Goal: Obtain resource: Download file/media

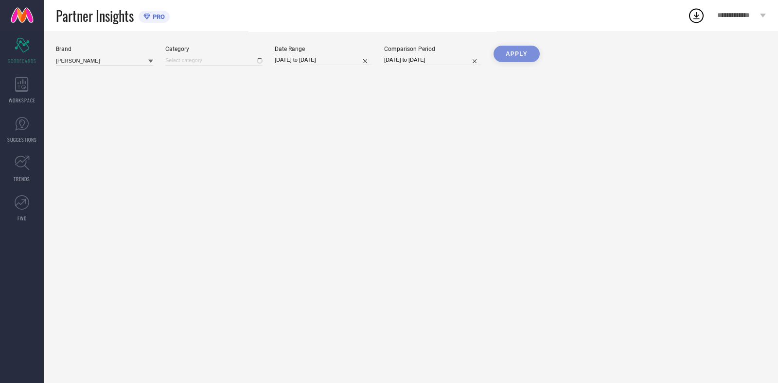
type input "All"
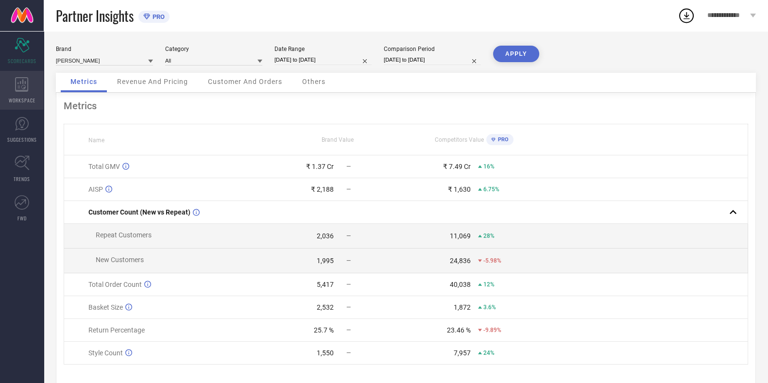
click at [18, 84] on icon at bounding box center [21, 84] width 13 height 15
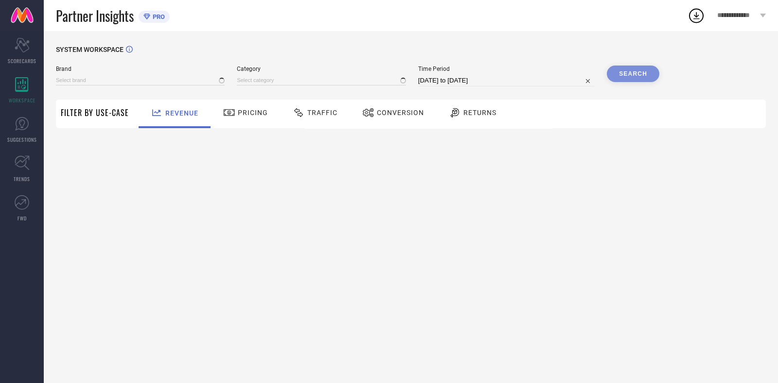
type input "[PERSON_NAME]"
type input "All"
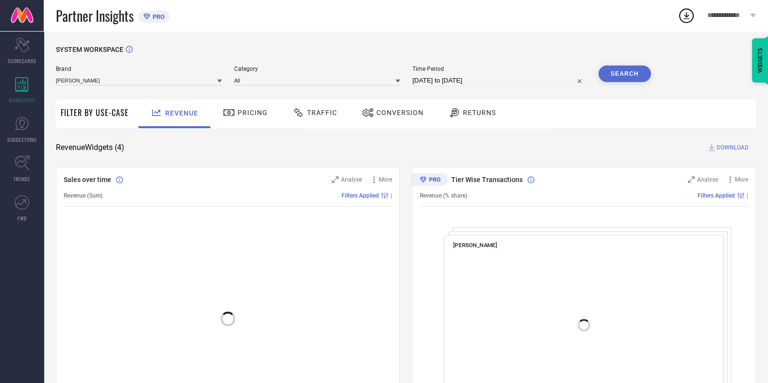
select select "6"
select select "2025"
select select "7"
select select "2025"
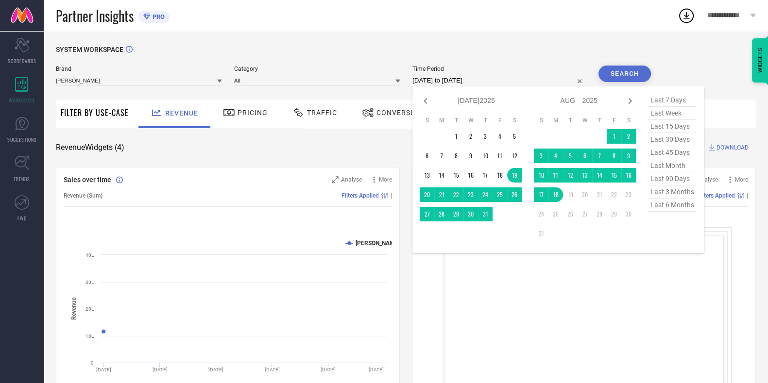
click at [455, 79] on input "[DATE] to [DATE]" at bounding box center [500, 81] width 174 height 12
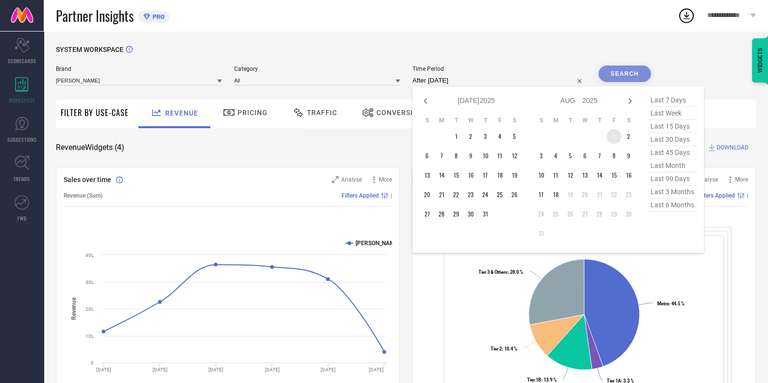
click at [617, 138] on td "1" at bounding box center [614, 136] width 15 height 15
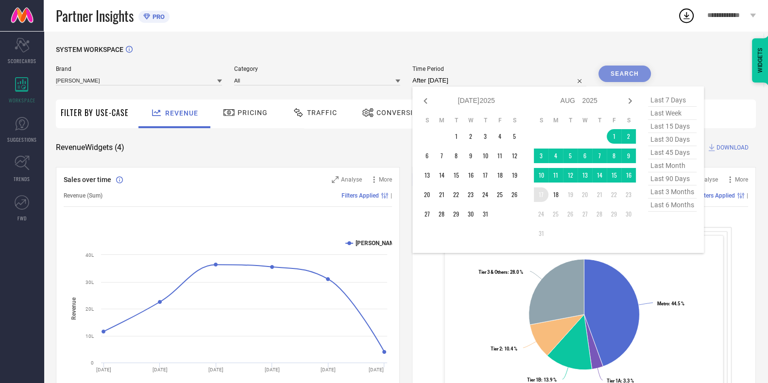
type input "[DATE] to [DATE]"
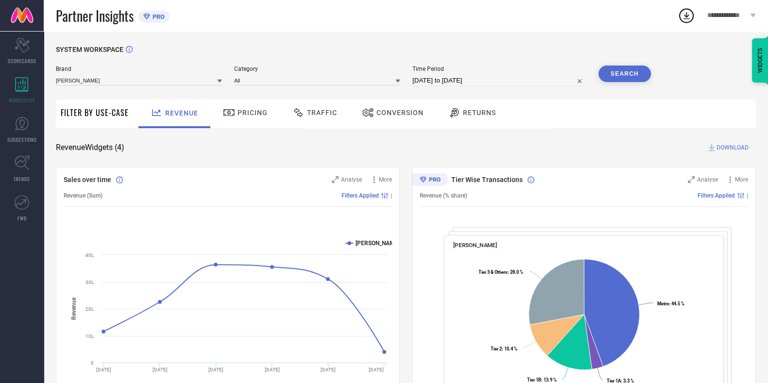
click at [629, 64] on div "SYSTEM WORKSPACE" at bounding box center [406, 56] width 700 height 20
click at [637, 79] on button "Search" at bounding box center [625, 74] width 52 height 17
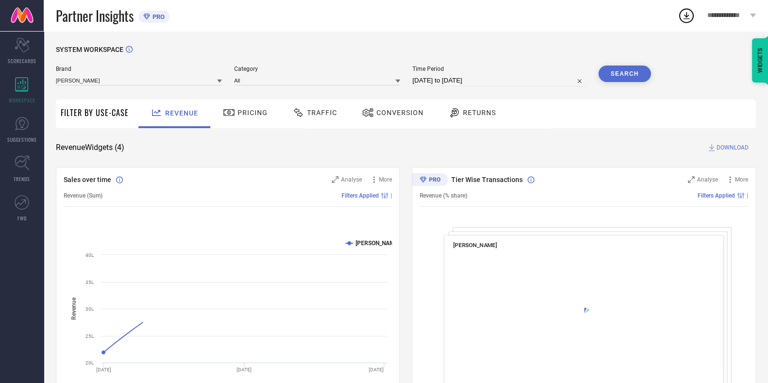
click at [328, 113] on span "Traffic" at bounding box center [322, 113] width 30 height 8
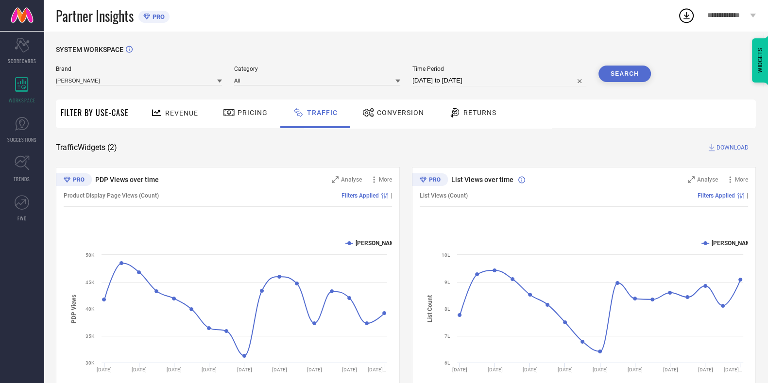
click at [684, 30] on div "**********" at bounding box center [723, 15] width 91 height 31
click at [685, 15] on icon at bounding box center [686, 15] width 17 height 17
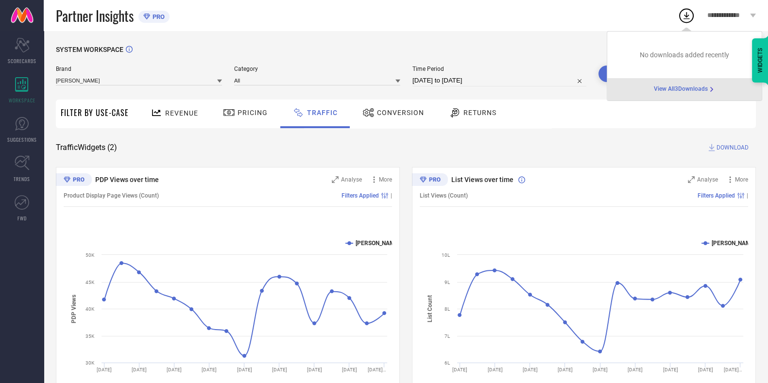
click at [731, 147] on span "DOWNLOAD" at bounding box center [733, 148] width 32 height 10
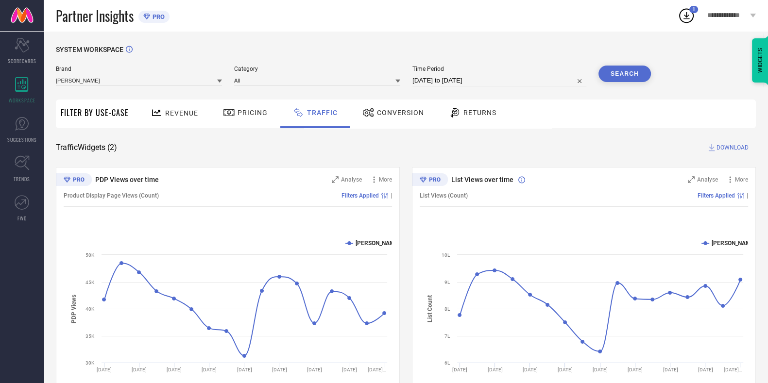
click at [687, 20] on icon at bounding box center [686, 15] width 17 height 17
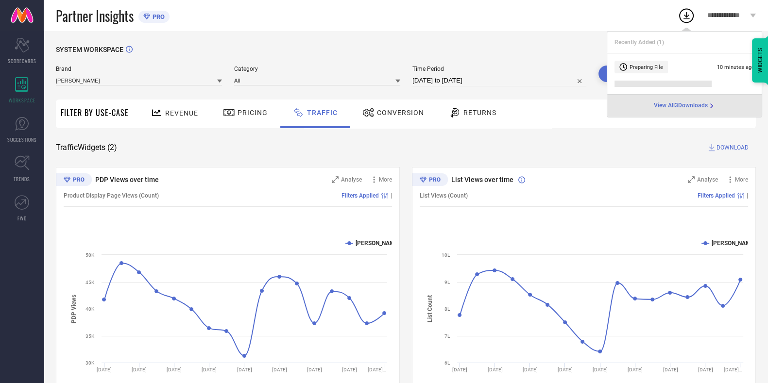
click at [679, 109] on span "View All 3 Downloads" at bounding box center [681, 106] width 54 height 8
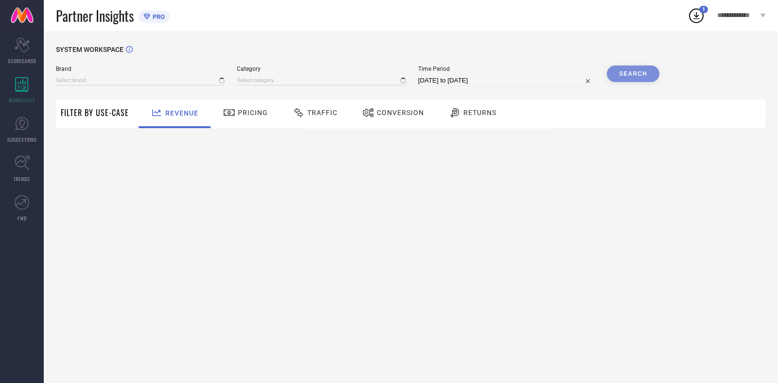
type input "[PERSON_NAME]"
type input "All"
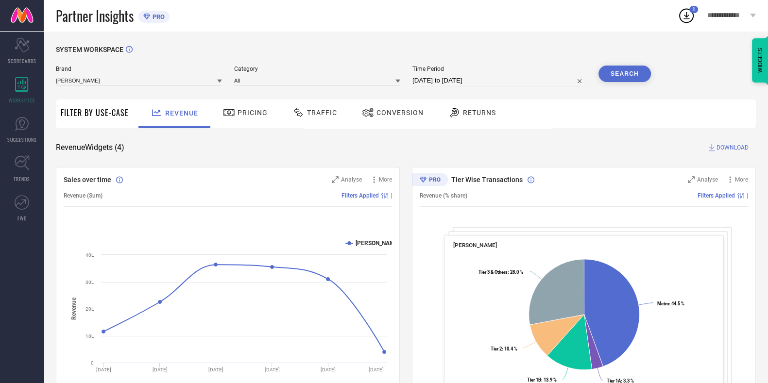
click at [685, 18] on icon at bounding box center [687, 15] width 6 height 7
click at [533, 40] on div "SYSTEM WORKSPACE Brand [PERSON_NAME] Category All Time Period [DATE] to [DATE] …" at bounding box center [406, 355] width 725 height 649
select select "6"
select select "2025"
select select "7"
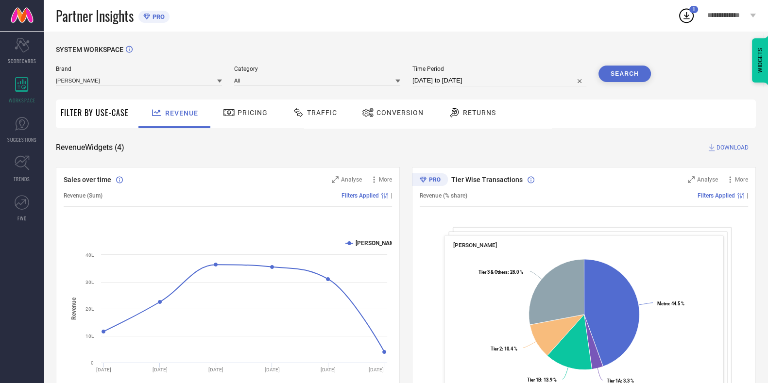
select select "2025"
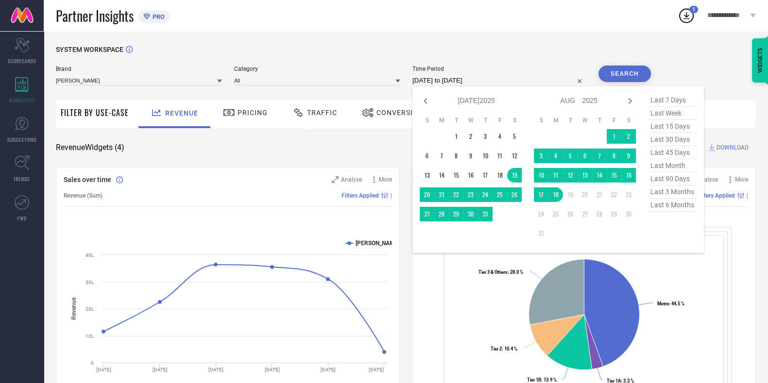
click at [505, 75] on input "[DATE] to [DATE]" at bounding box center [500, 81] width 174 height 12
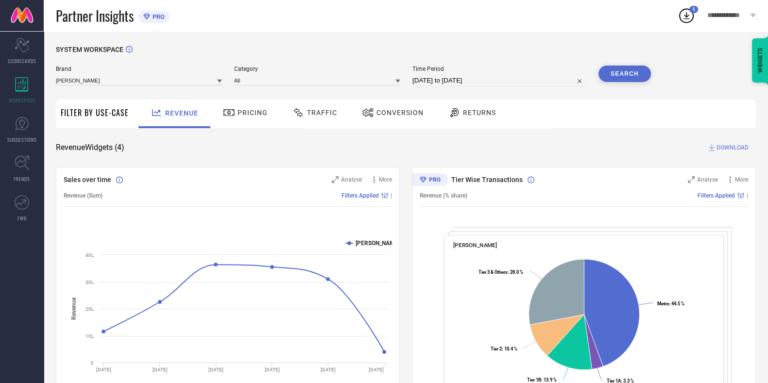
click at [552, 70] on span "Time Period" at bounding box center [500, 69] width 174 height 7
click at [342, 105] on div "Traffic" at bounding box center [314, 114] width 69 height 29
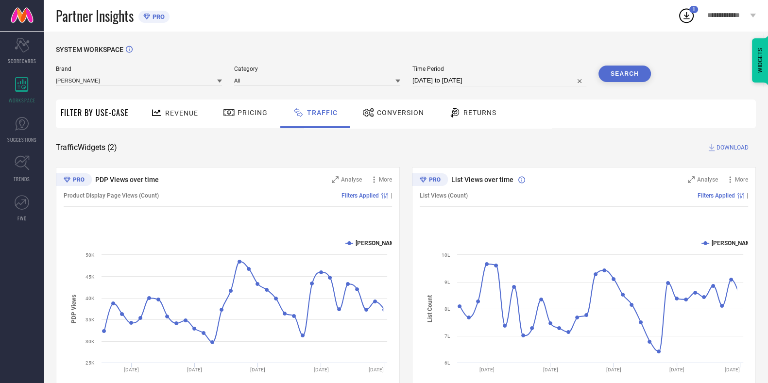
click at [637, 68] on button "Search" at bounding box center [625, 74] width 52 height 17
click at [688, 17] on icon at bounding box center [686, 15] width 17 height 17
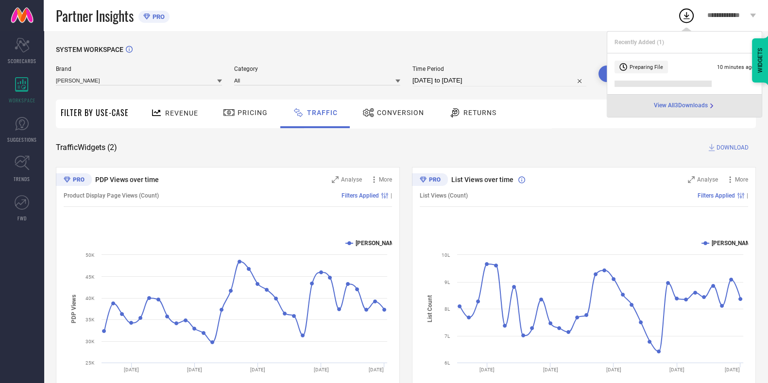
click at [677, 107] on span "View All 3 Downloads" at bounding box center [681, 106] width 54 height 8
